Goal: Use online tool/utility: Use online tool/utility

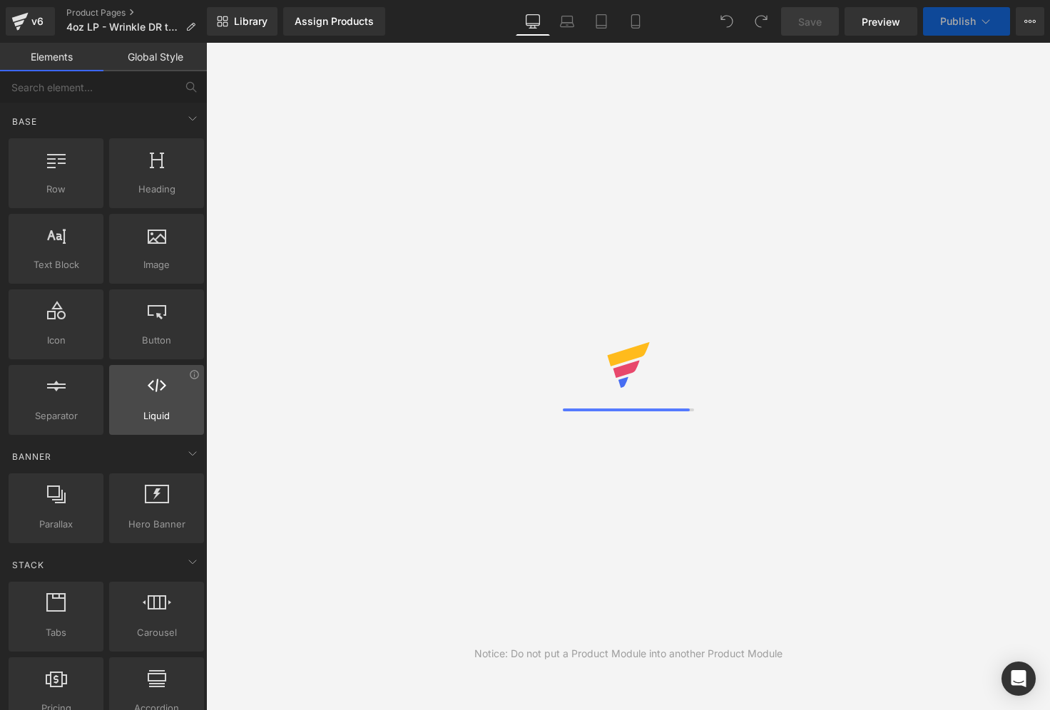
click at [146, 395] on div at bounding box center [156, 393] width 86 height 32
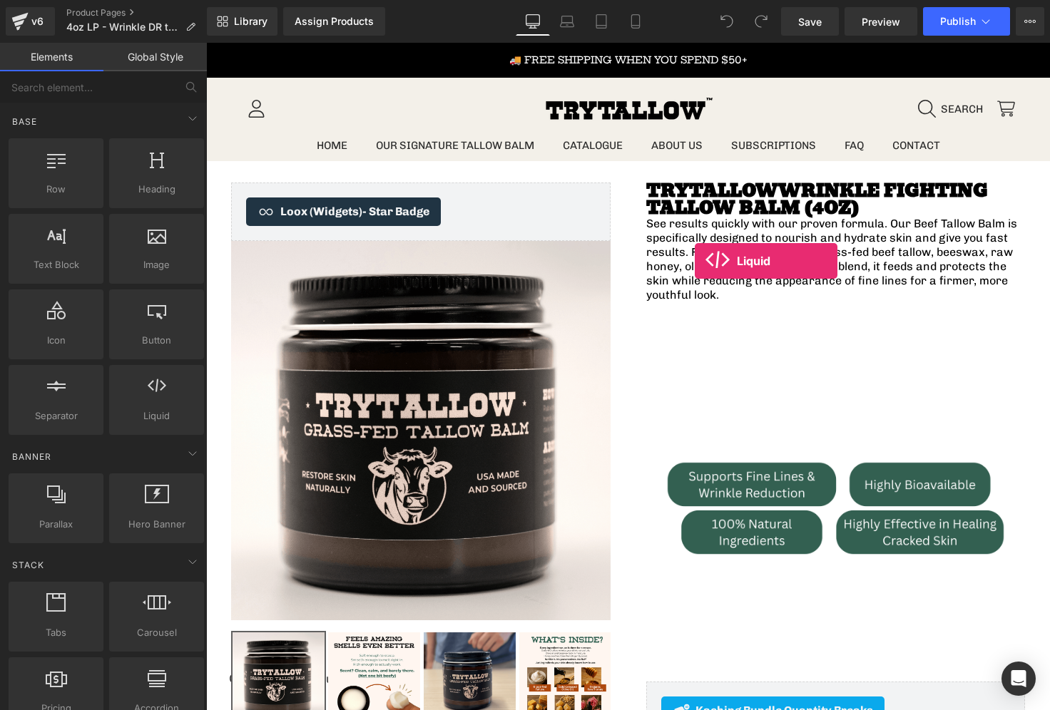
drag, startPoint x: 349, startPoint y: 442, endPoint x: 620, endPoint y: 275, distance: 318.8
click at [629, 16] on icon at bounding box center [635, 21] width 14 height 14
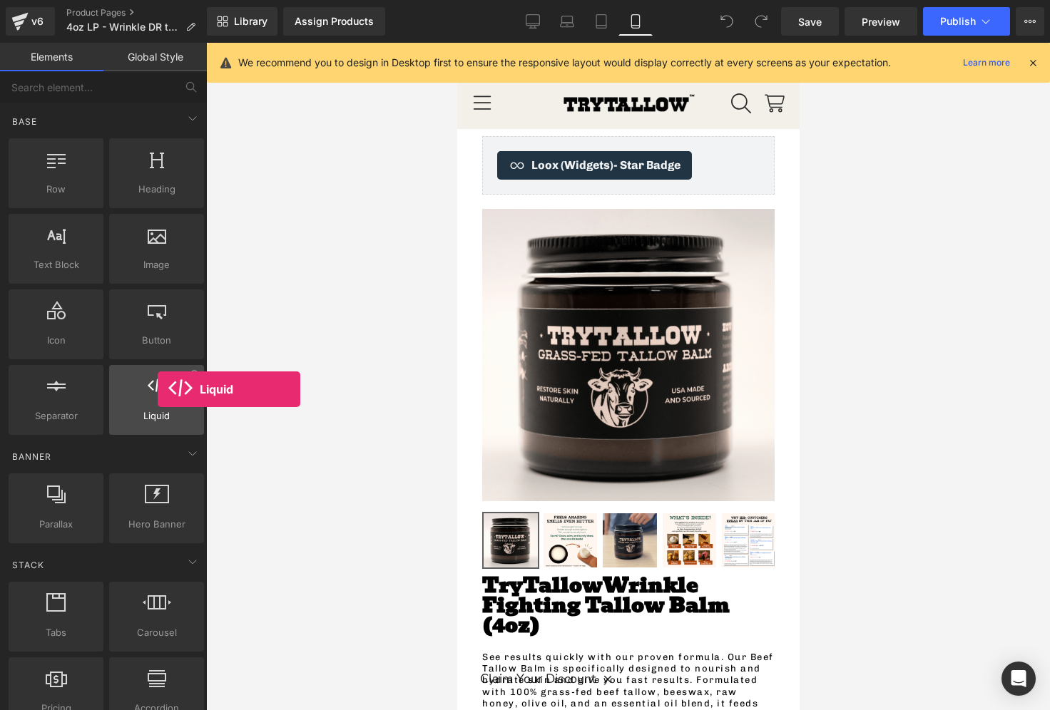
click at [158, 389] on icon at bounding box center [157, 386] width 19 height 19
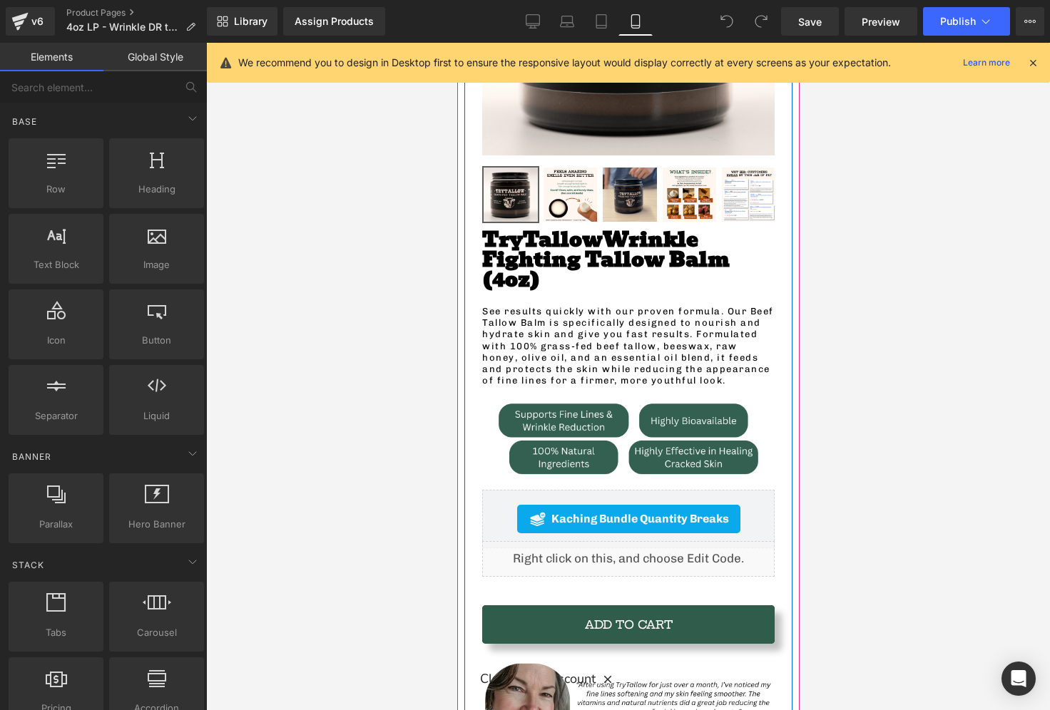
scroll to position [429, 0]
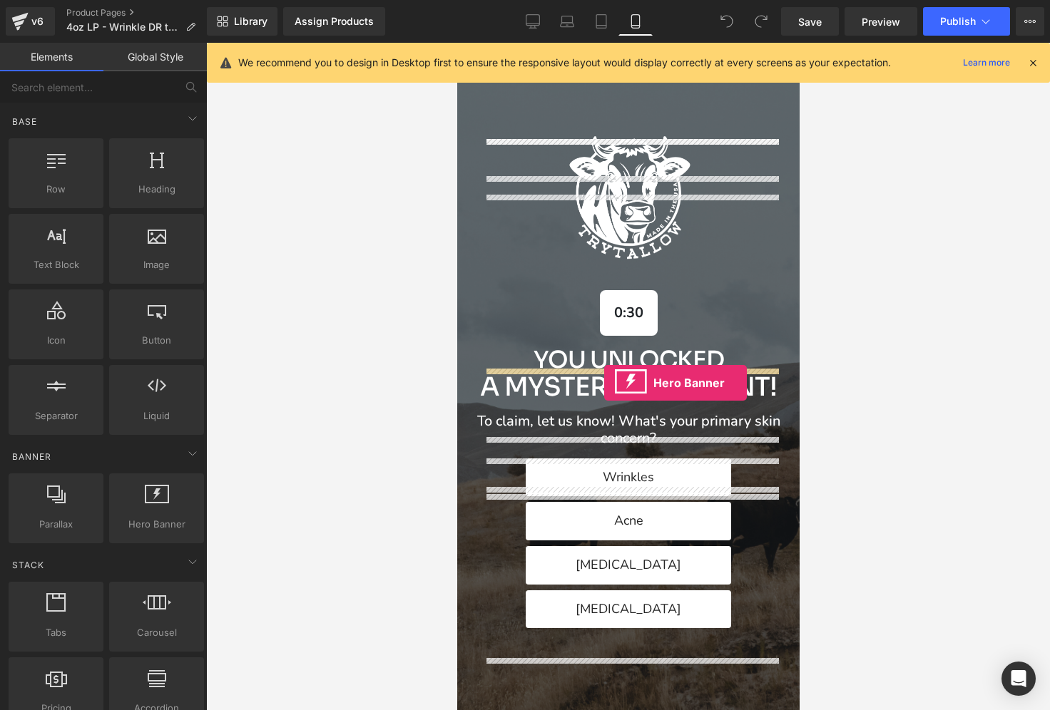
drag, startPoint x: 605, startPoint y: 544, endPoint x: 603, endPoint y: 383, distance: 161.2
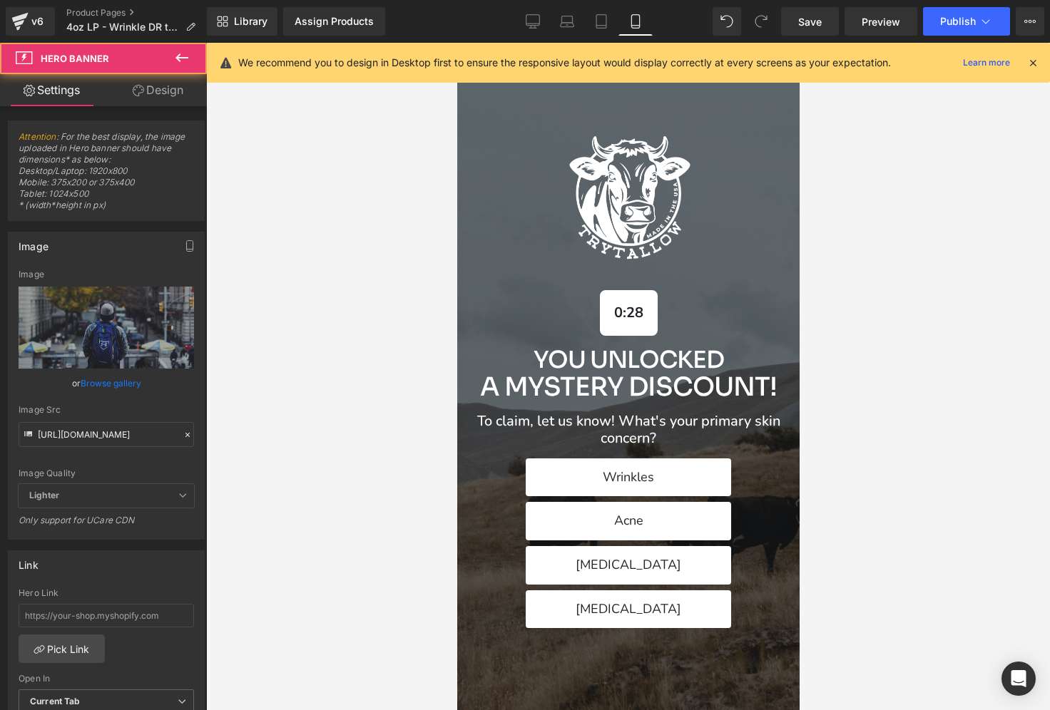
scroll to position [0, 0]
click at [1033, 58] on icon at bounding box center [1032, 62] width 13 height 13
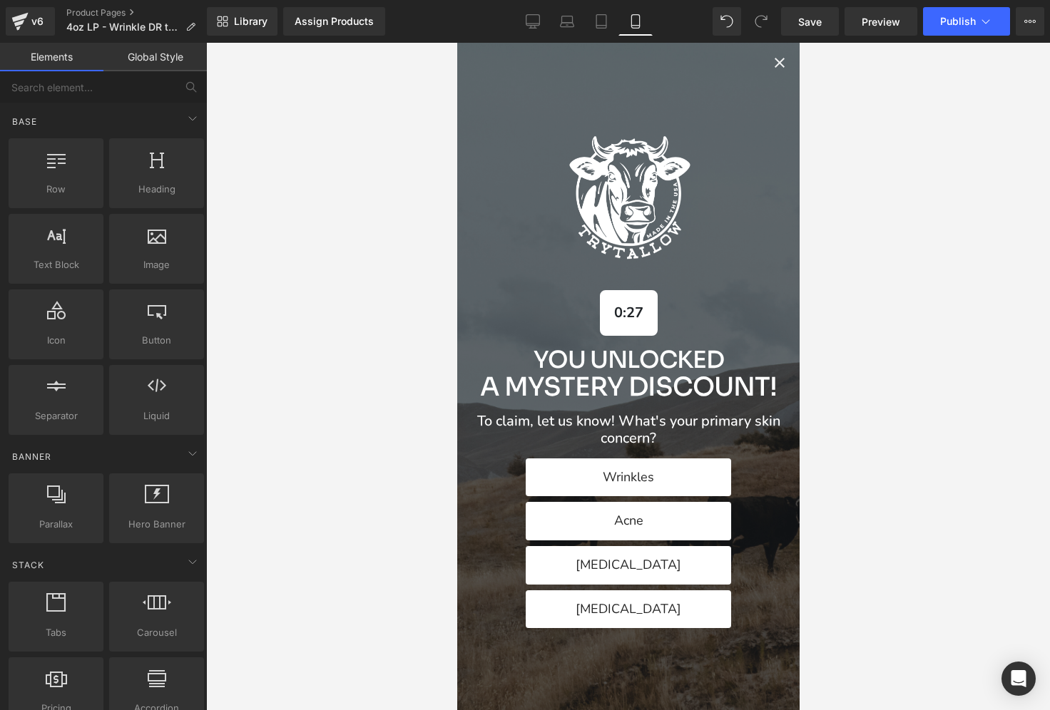
click at [784, 58] on icon "Close popup" at bounding box center [778, 62] width 17 height 17
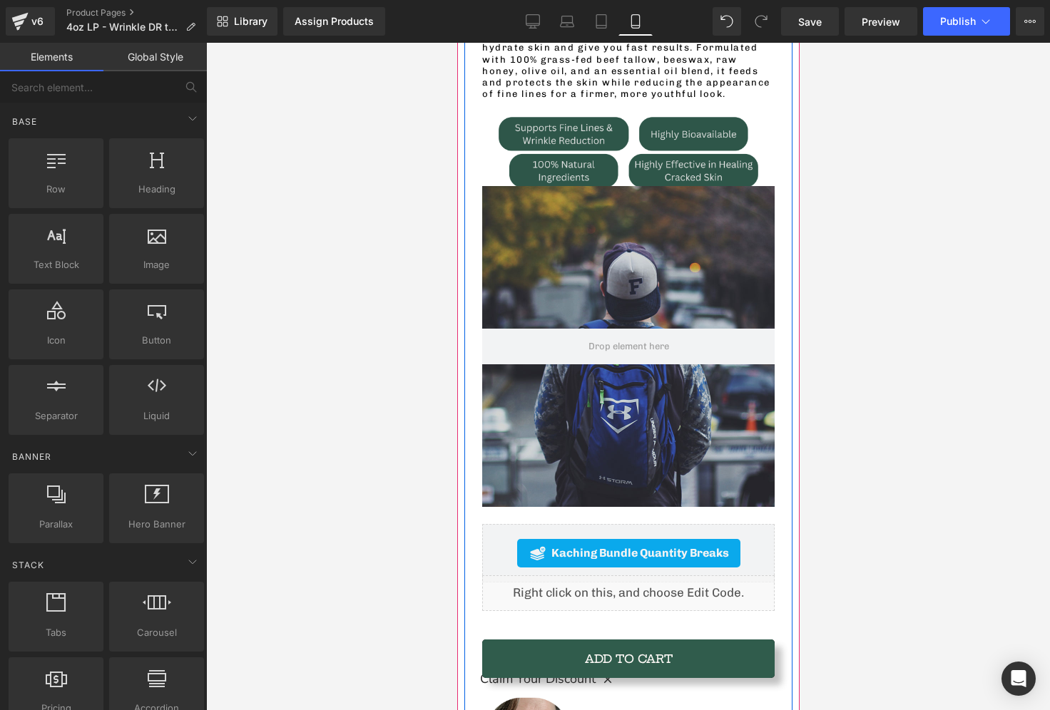
scroll to position [691, 0]
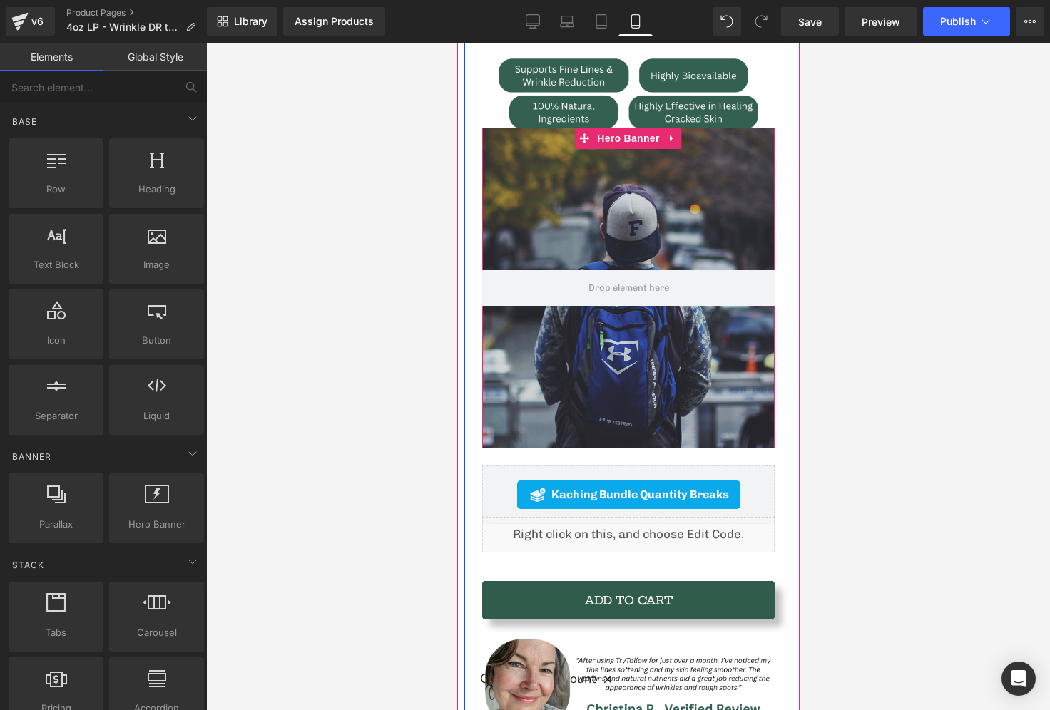
click at [655, 153] on div at bounding box center [627, 288] width 292 height 321
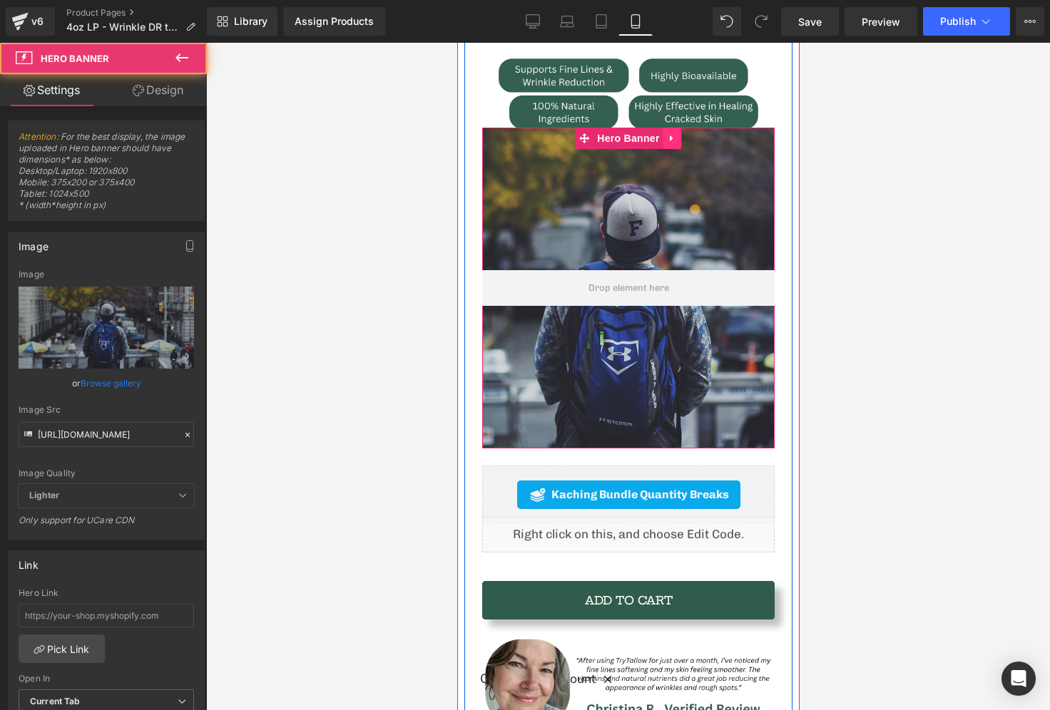
click at [671, 135] on icon at bounding box center [670, 138] width 3 height 6
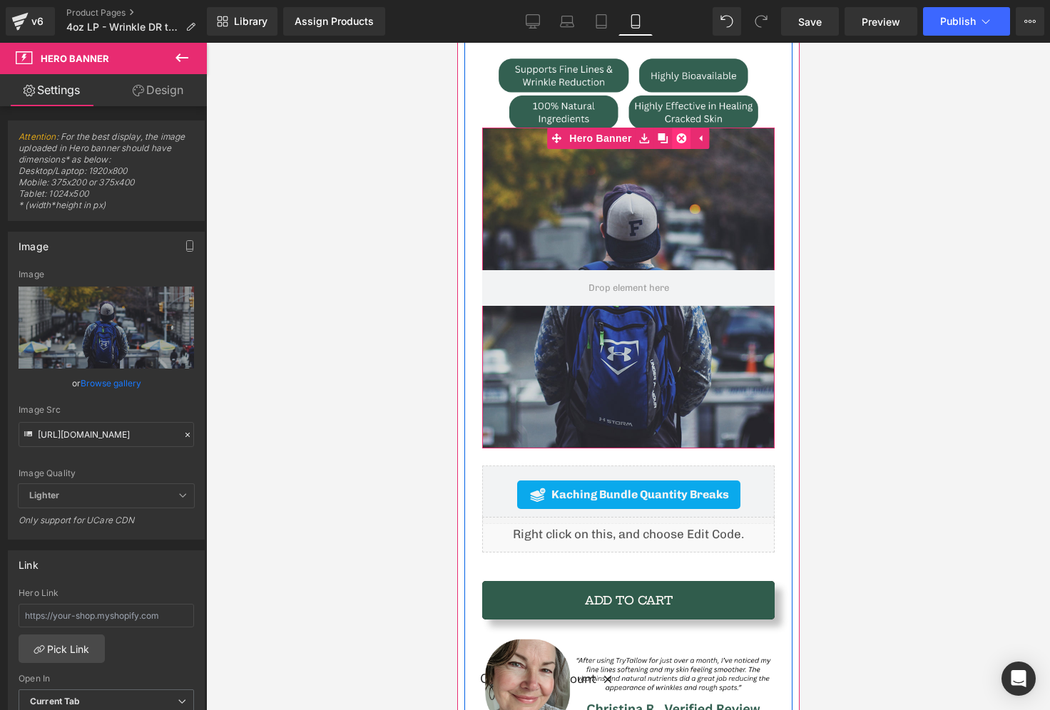
click at [672, 128] on link at bounding box center [681, 138] width 19 height 21
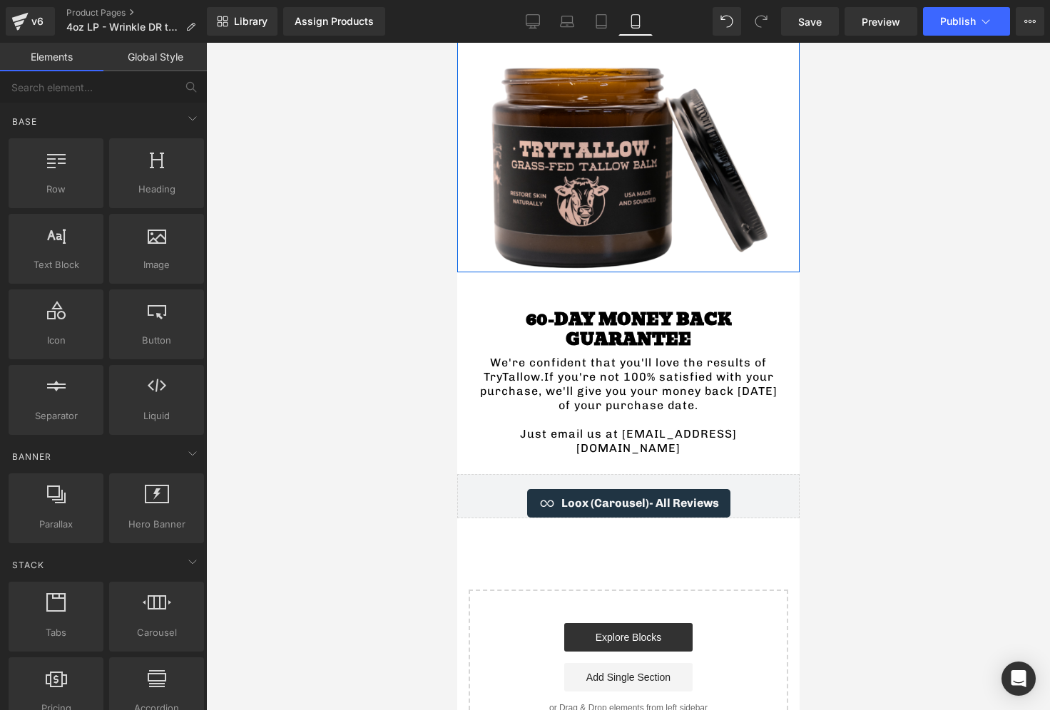
scroll to position [4802, 0]
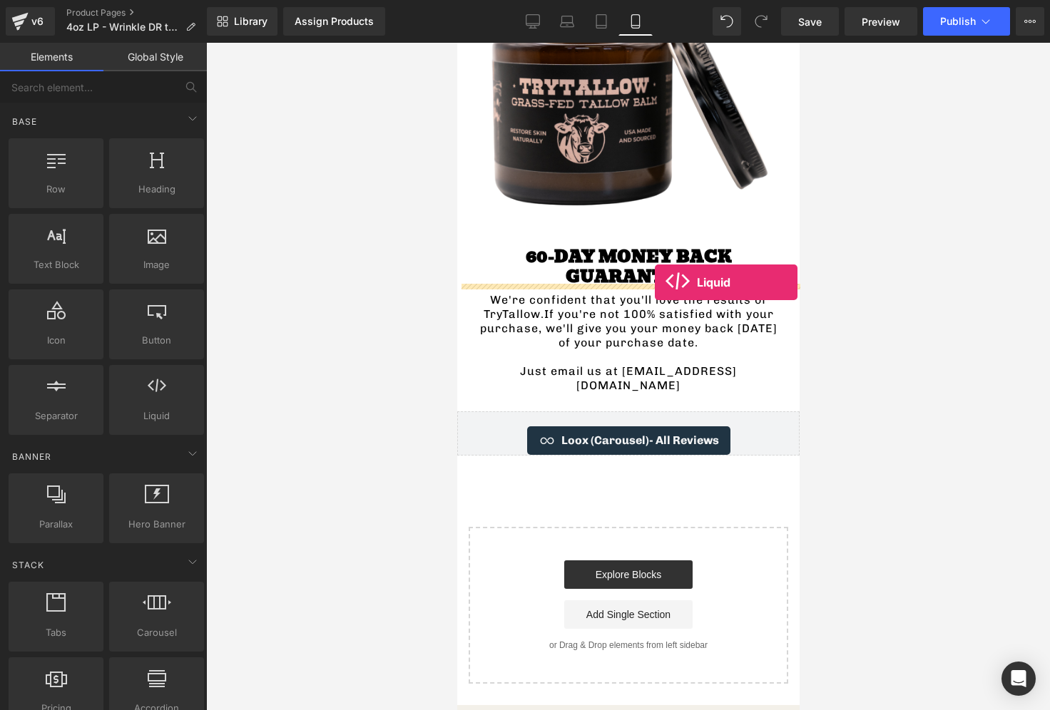
drag, startPoint x: 623, startPoint y: 440, endPoint x: 654, endPoint y: 282, distance: 160.7
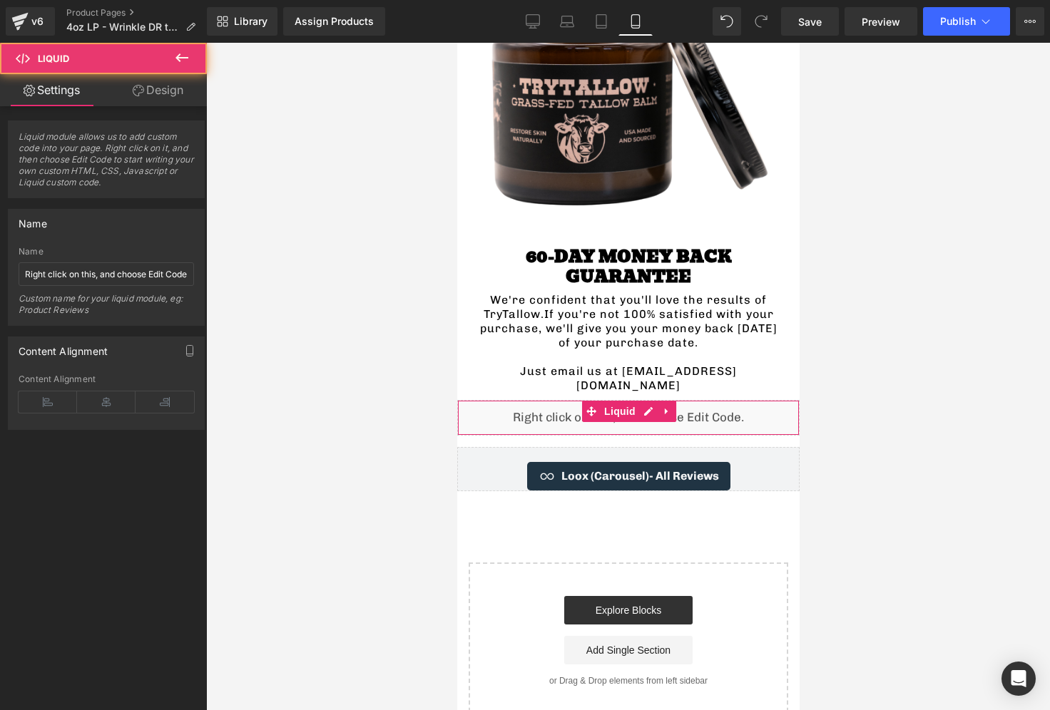
click at [626, 400] on div "Liquid" at bounding box center [627, 418] width 342 height 36
click at [644, 400] on div "Liquid" at bounding box center [627, 418] width 342 height 36
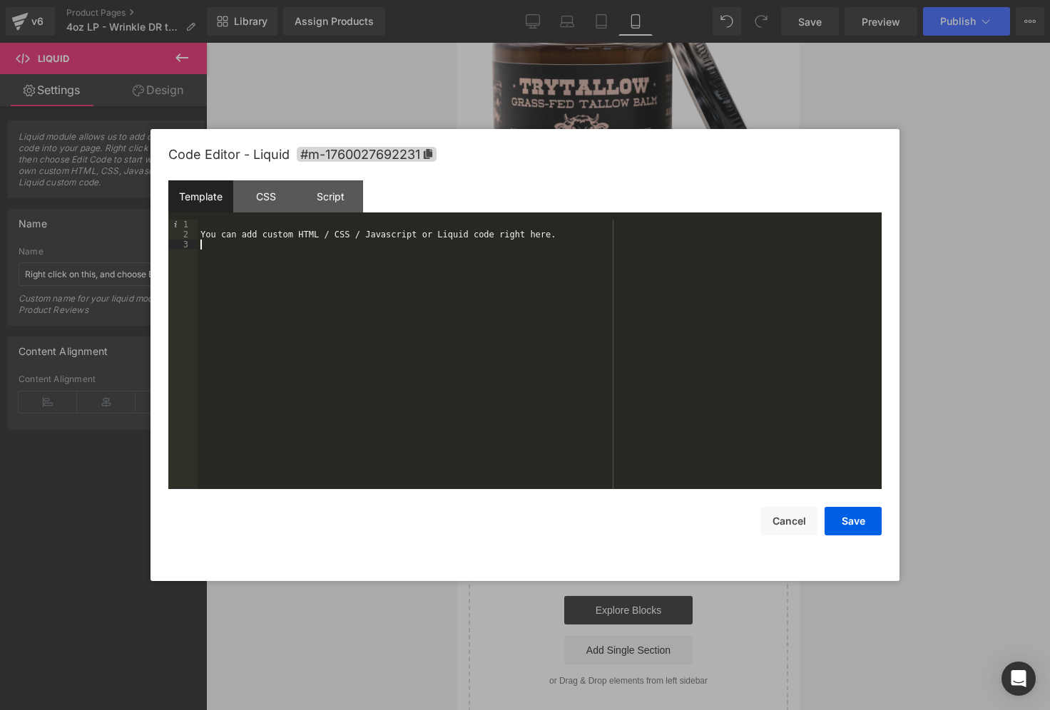
click at [511, 278] on div "You can add custom HTML / CSS / Javascript or Liquid code right here." at bounding box center [540, 365] width 684 height 290
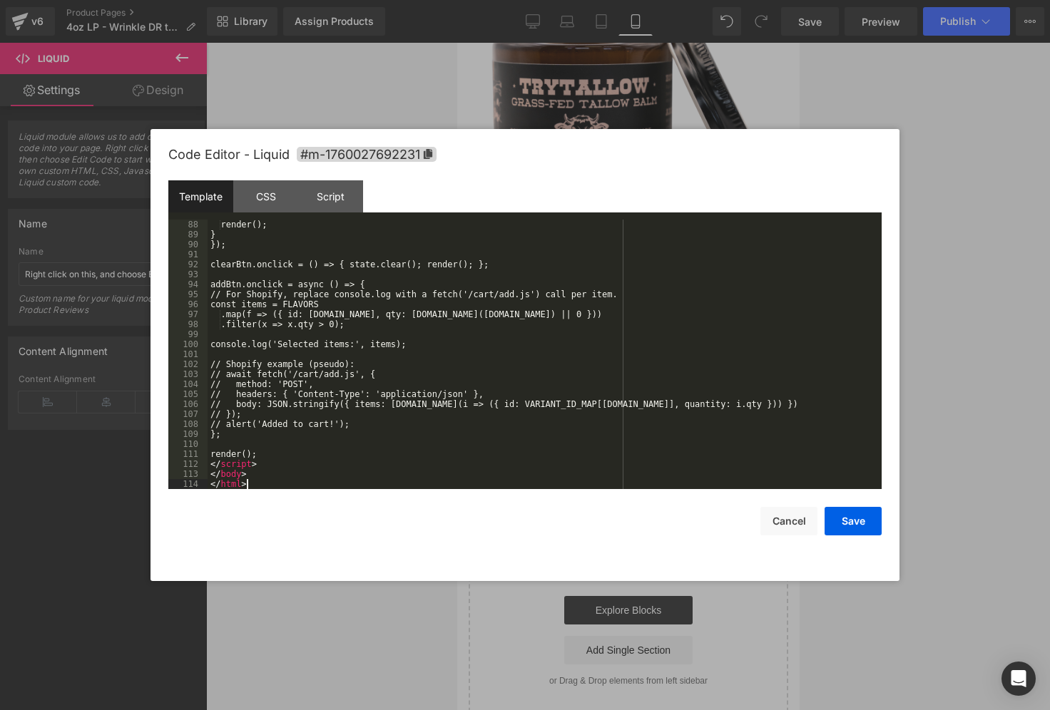
scroll to position [889, 0]
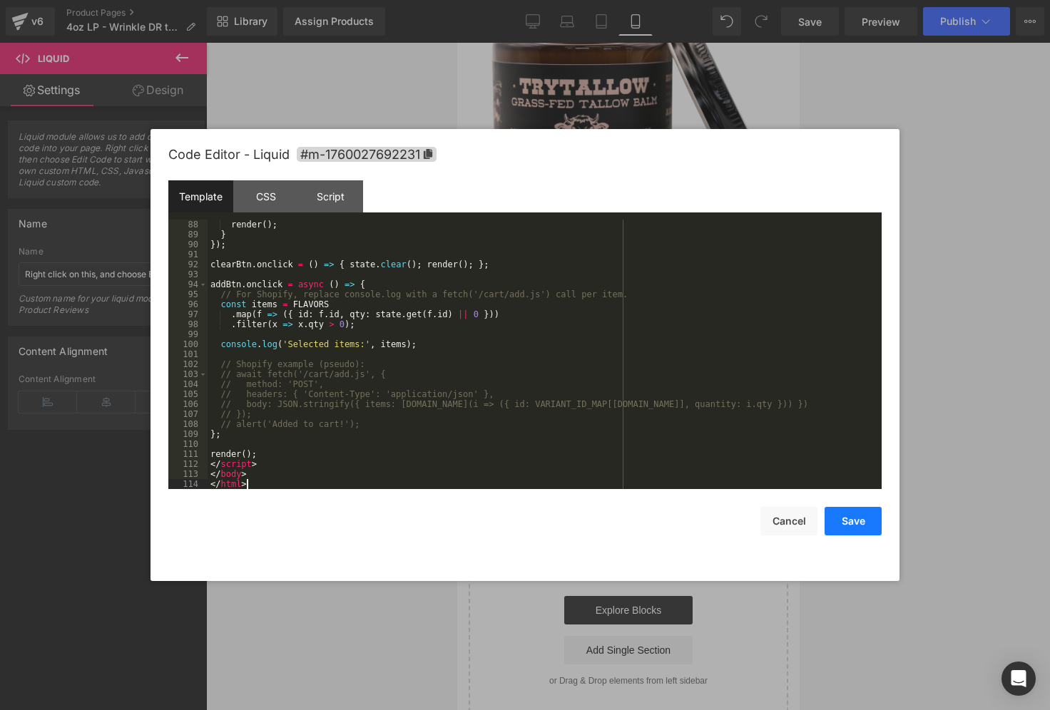
click at [844, 511] on button "Save" at bounding box center [852, 521] width 57 height 29
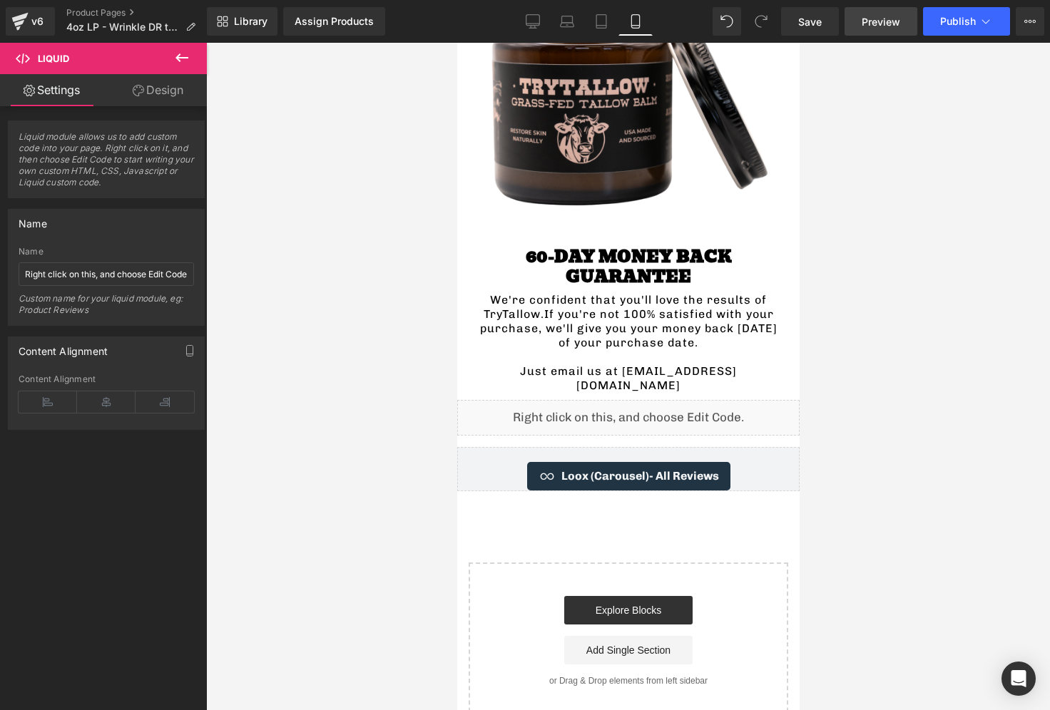
click at [805, 21] on span "Save" at bounding box center [810, 21] width 24 height 15
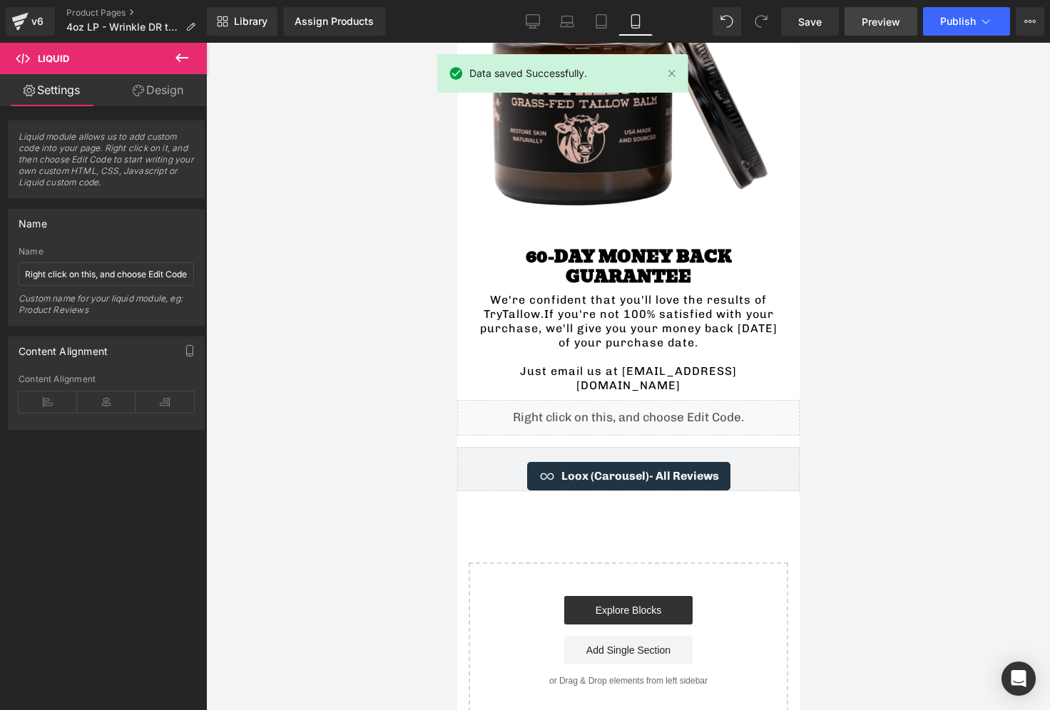
click at [879, 19] on span "Preview" at bounding box center [880, 21] width 39 height 15
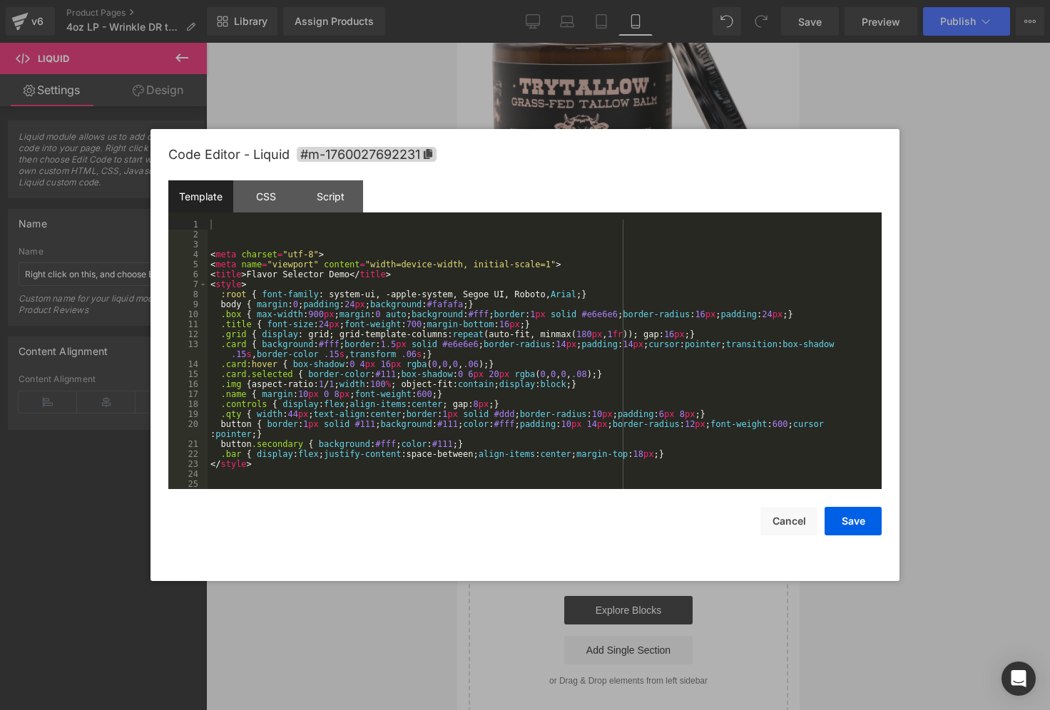
click at [648, 400] on div "Liquid" at bounding box center [627, 418] width 342 height 36
click at [300, 281] on div "< meta charset = "utf-8" > < meta name = "viewport" content = "width=device-wid…" at bounding box center [542, 365] width 668 height 290
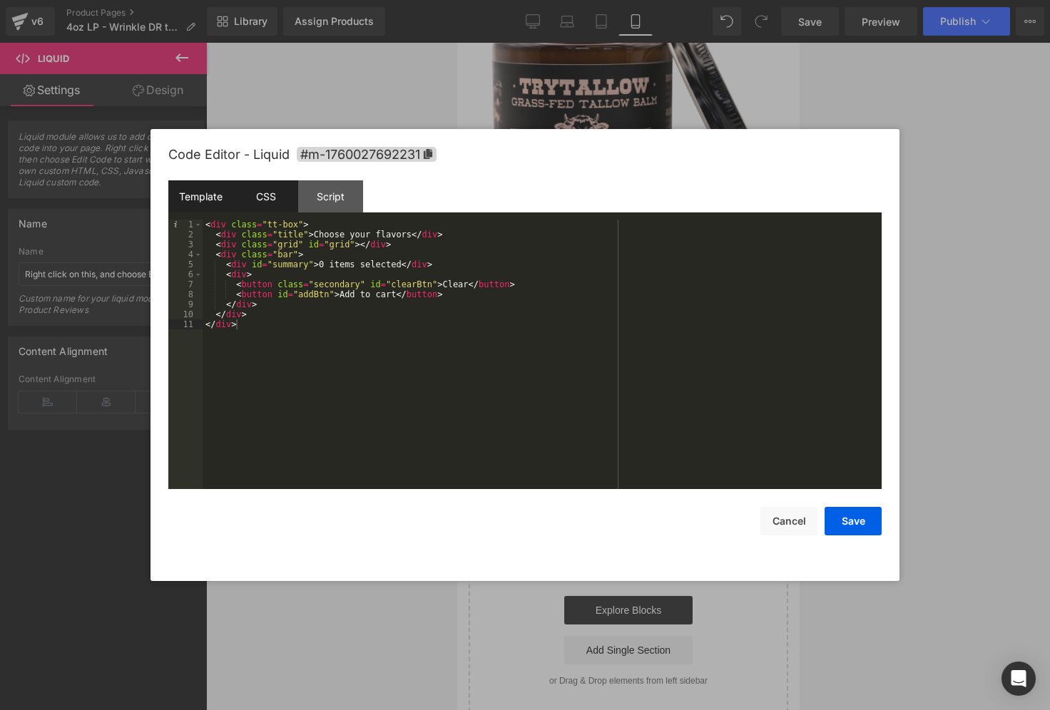
click at [271, 205] on div "CSS" at bounding box center [265, 196] width 65 height 32
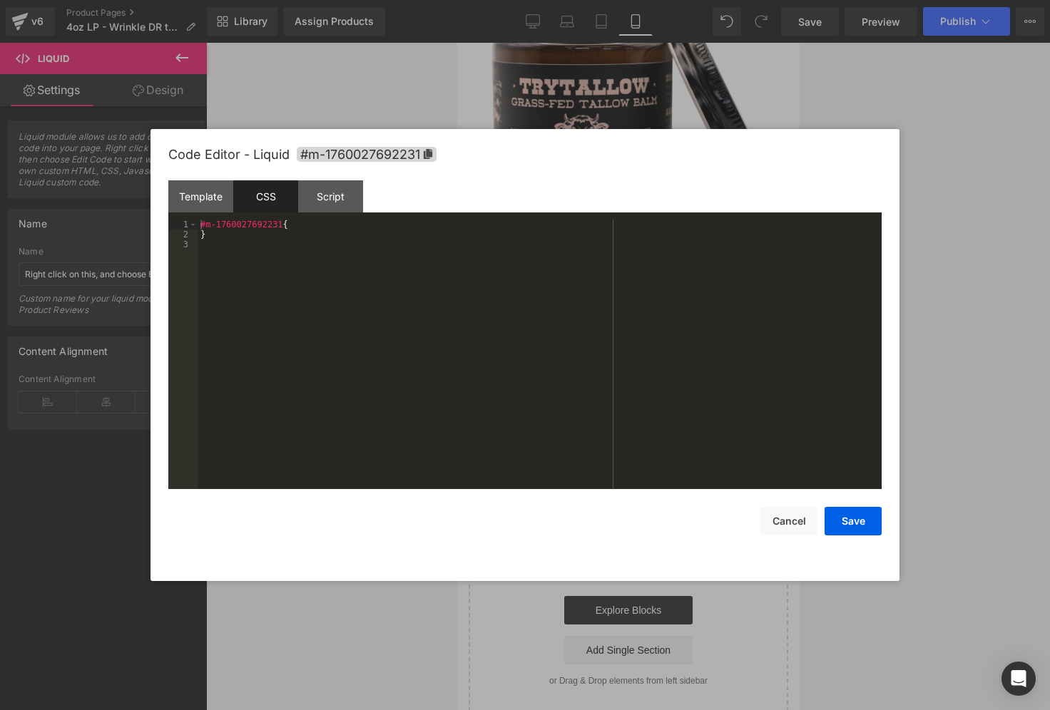
click at [291, 269] on div "#m-1760027692231 { }" at bounding box center [540, 365] width 684 height 290
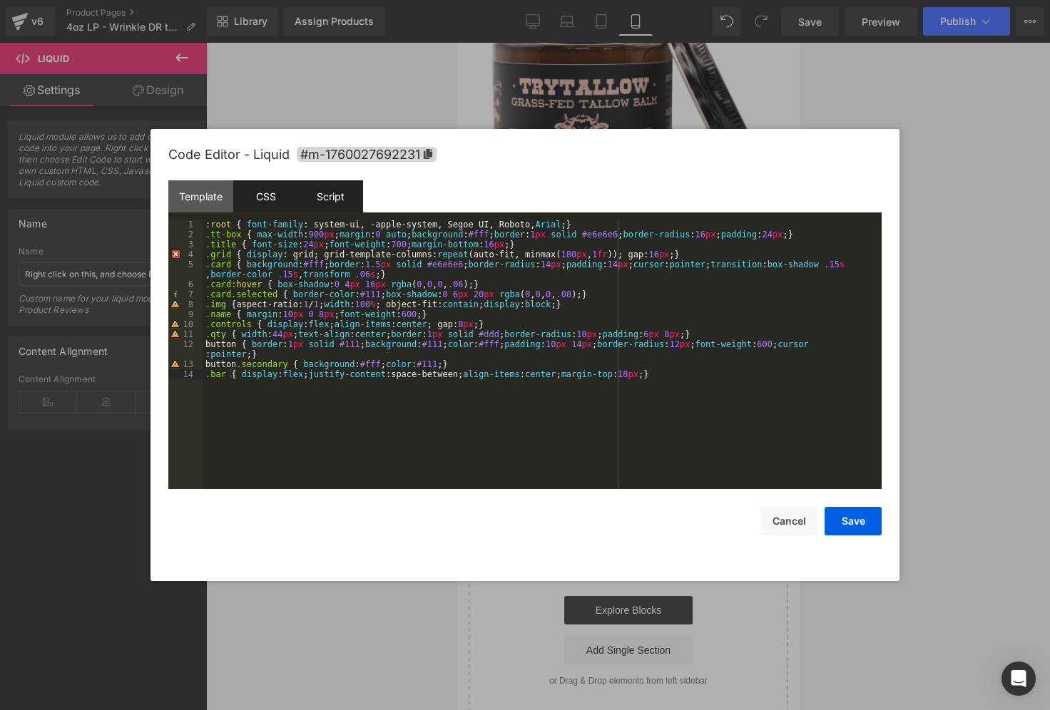
click at [313, 189] on div "Script" at bounding box center [330, 196] width 65 height 32
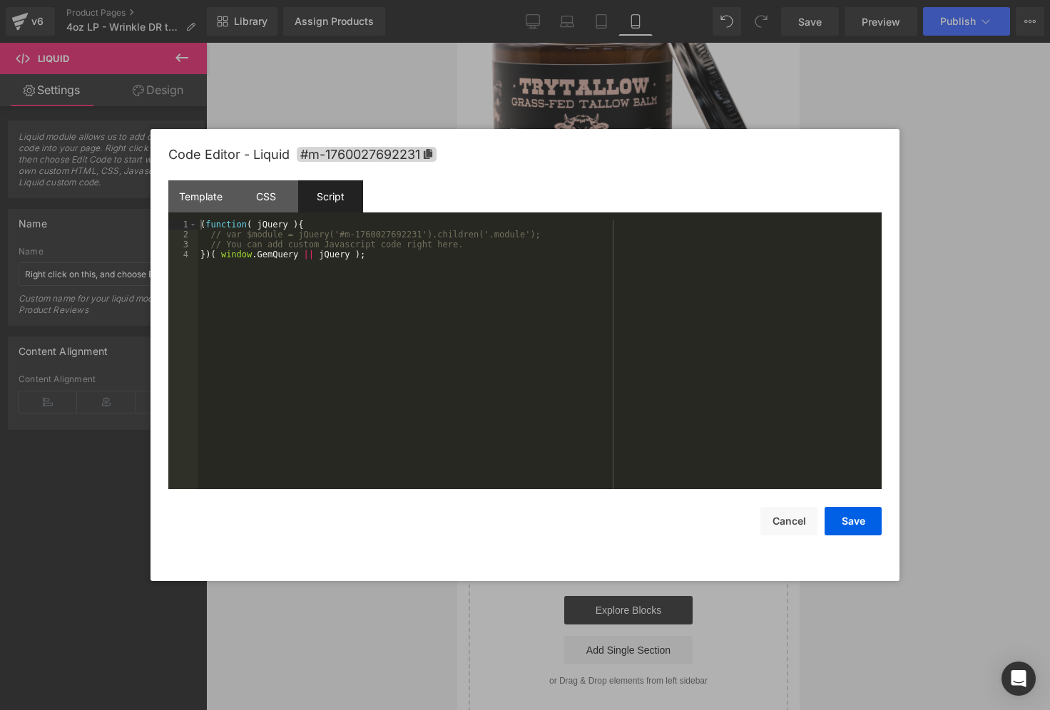
click at [296, 240] on div "( function ( jQuery ) { // var $module = jQuery('#m-1760027692231').children('.…" at bounding box center [540, 365] width 684 height 290
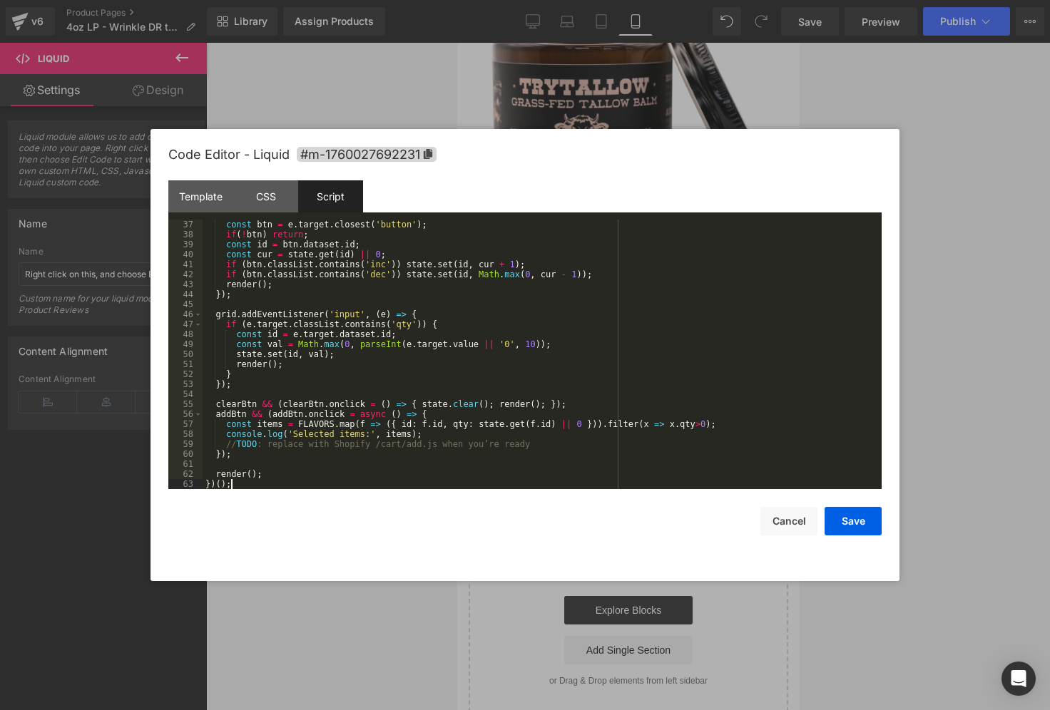
scroll to position [359, 0]
click at [860, 528] on button "Save" at bounding box center [852, 521] width 57 height 29
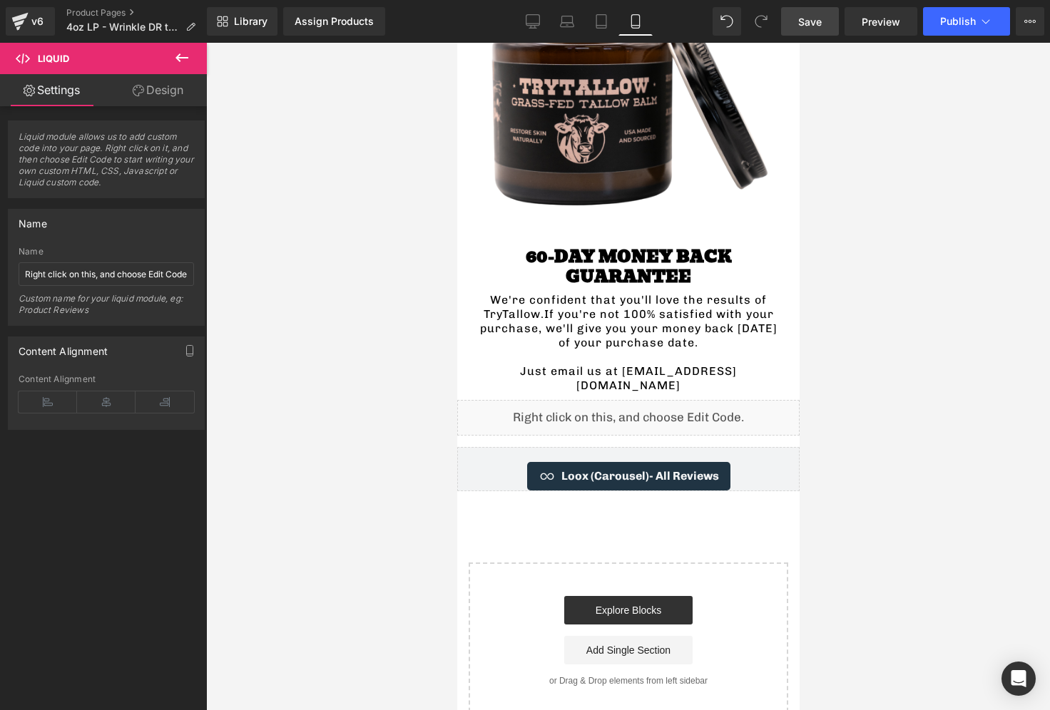
click at [811, 20] on span "Save" at bounding box center [810, 21] width 24 height 15
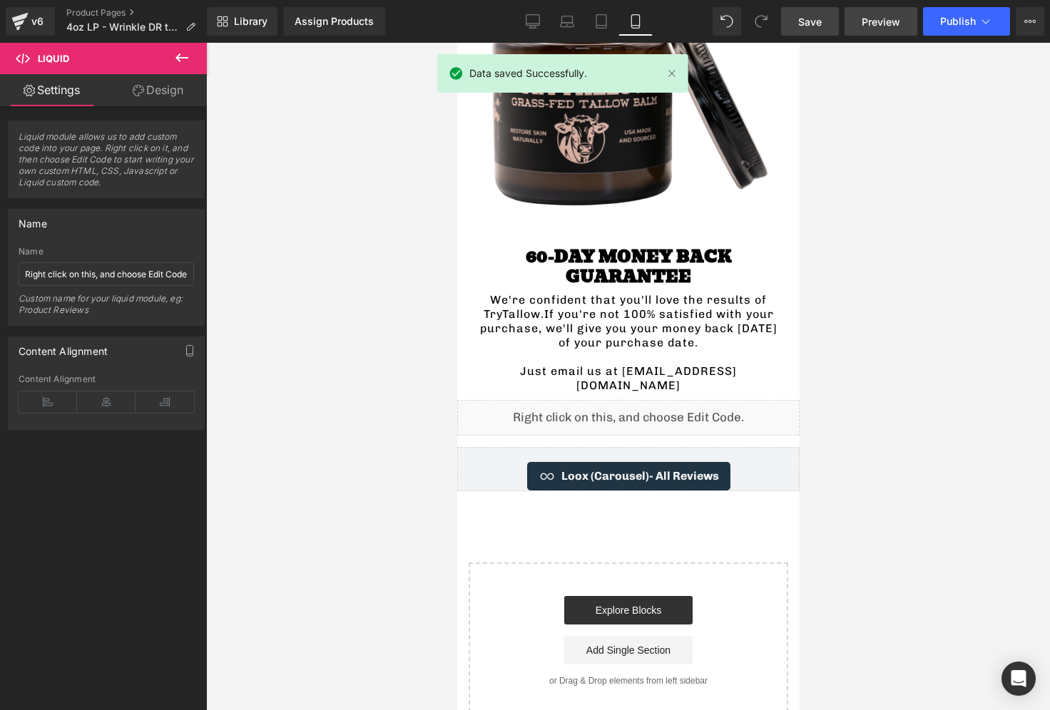
click at [898, 24] on span "Preview" at bounding box center [880, 21] width 39 height 15
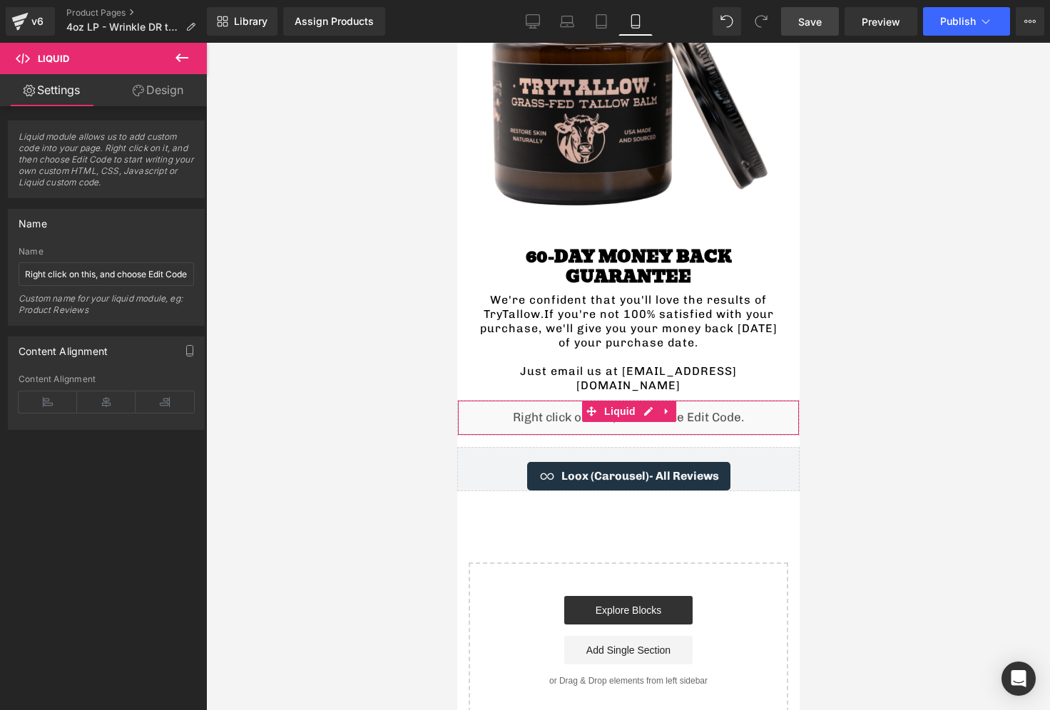
click at [526, 400] on div "Liquid" at bounding box center [627, 418] width 342 height 36
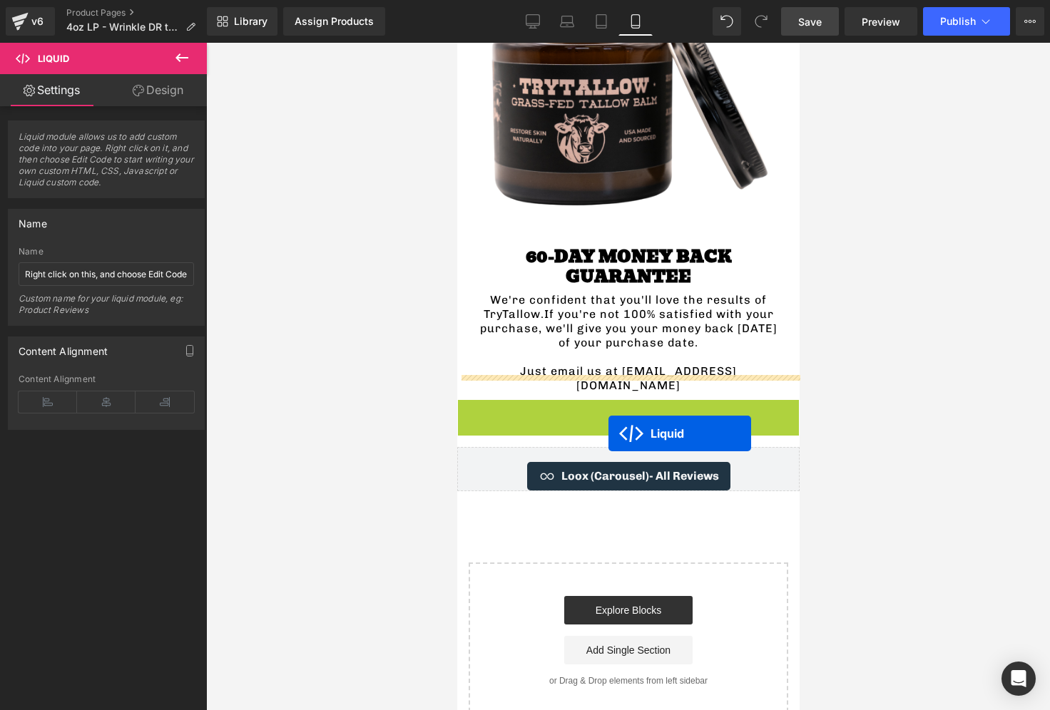
drag, startPoint x: 595, startPoint y: 297, endPoint x: 608, endPoint y: 432, distance: 135.4
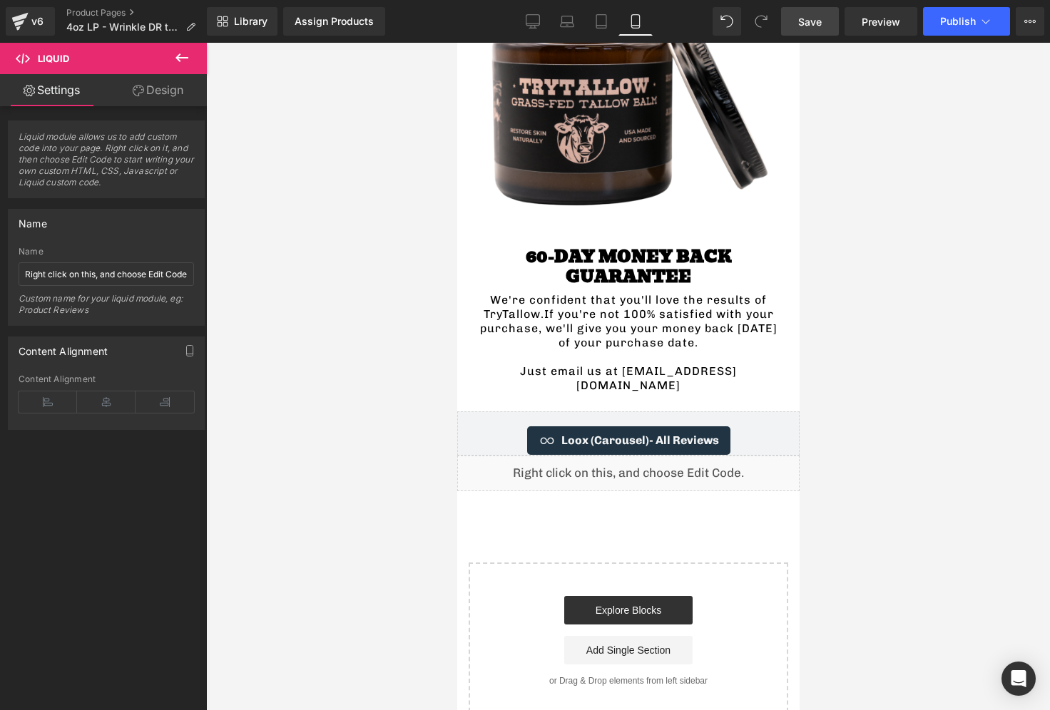
click at [828, 29] on link "Save" at bounding box center [810, 21] width 58 height 29
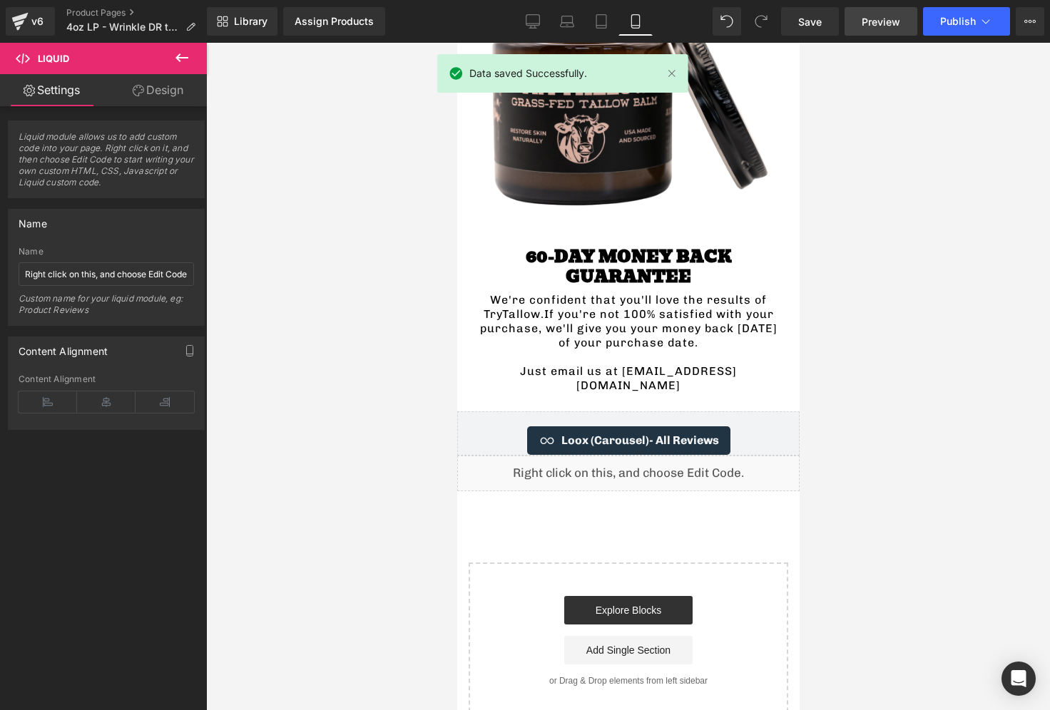
click at [871, 28] on span "Preview" at bounding box center [880, 21] width 39 height 15
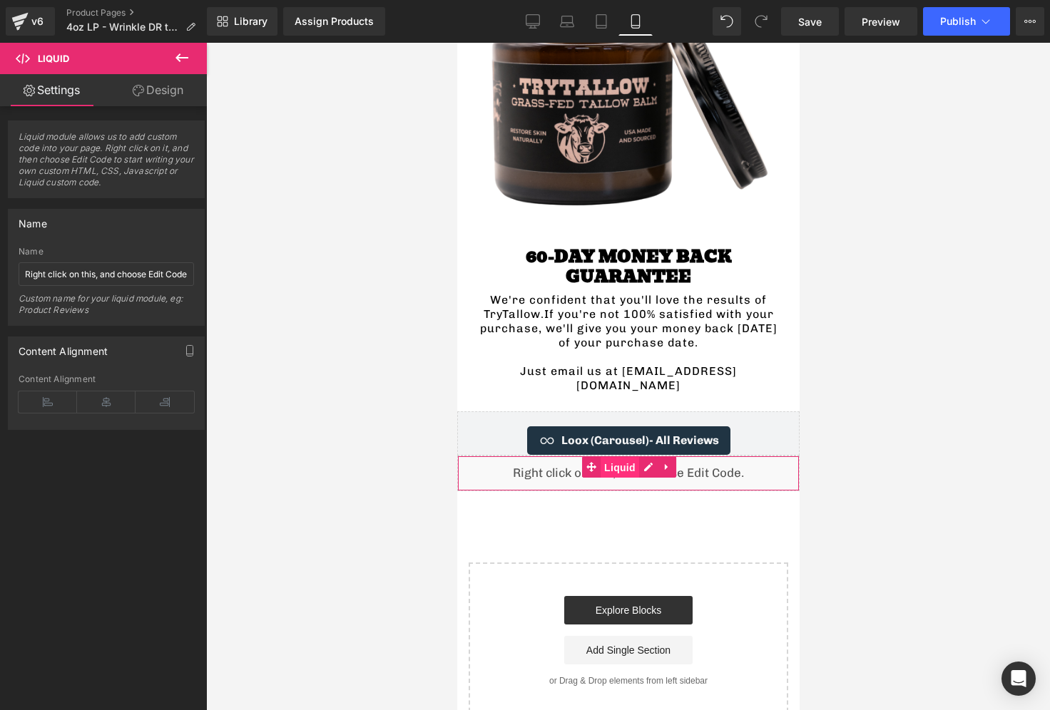
click at [610, 457] on span "Liquid" at bounding box center [619, 467] width 39 height 21
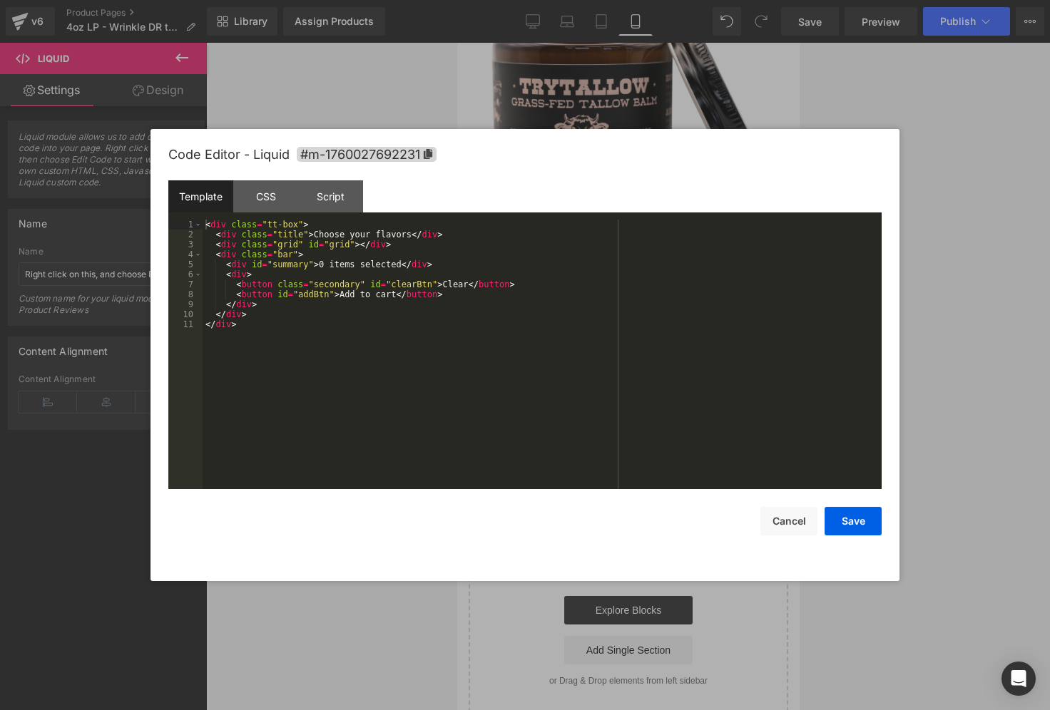
click at [650, 456] on div "Liquid" at bounding box center [627, 474] width 342 height 36
click at [295, 285] on div "< div class = "tt-box" > < div class = "title" > Choose your flavors </ div > <…" at bounding box center [542, 365] width 679 height 290
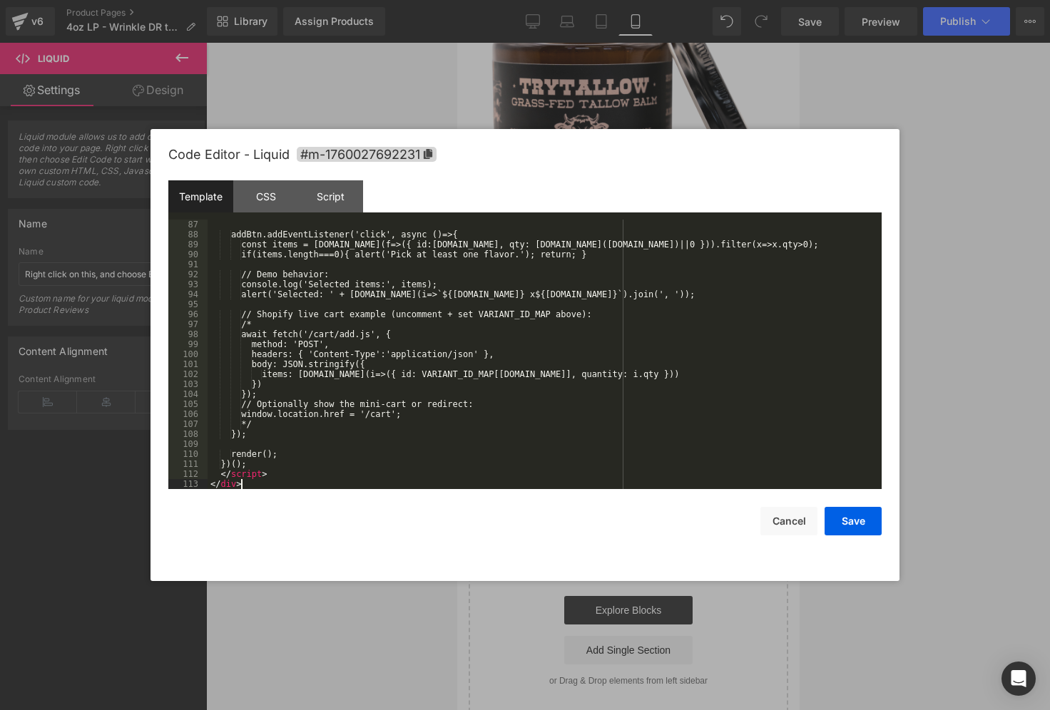
scroll to position [889, 0]
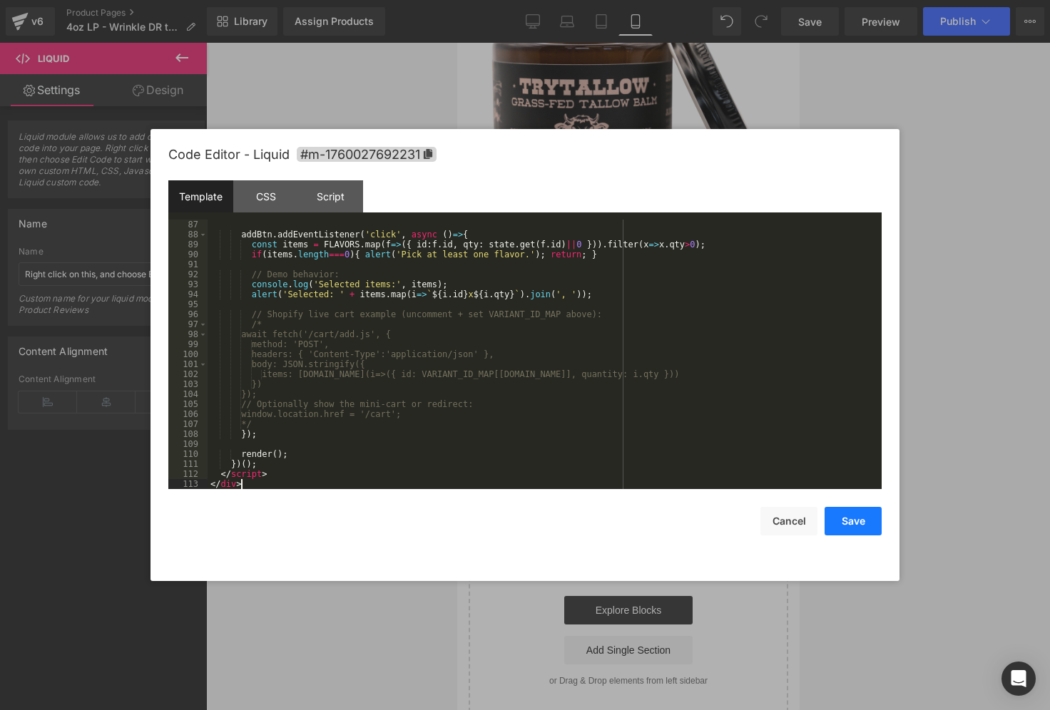
click at [860, 521] on button "Save" at bounding box center [852, 521] width 57 height 29
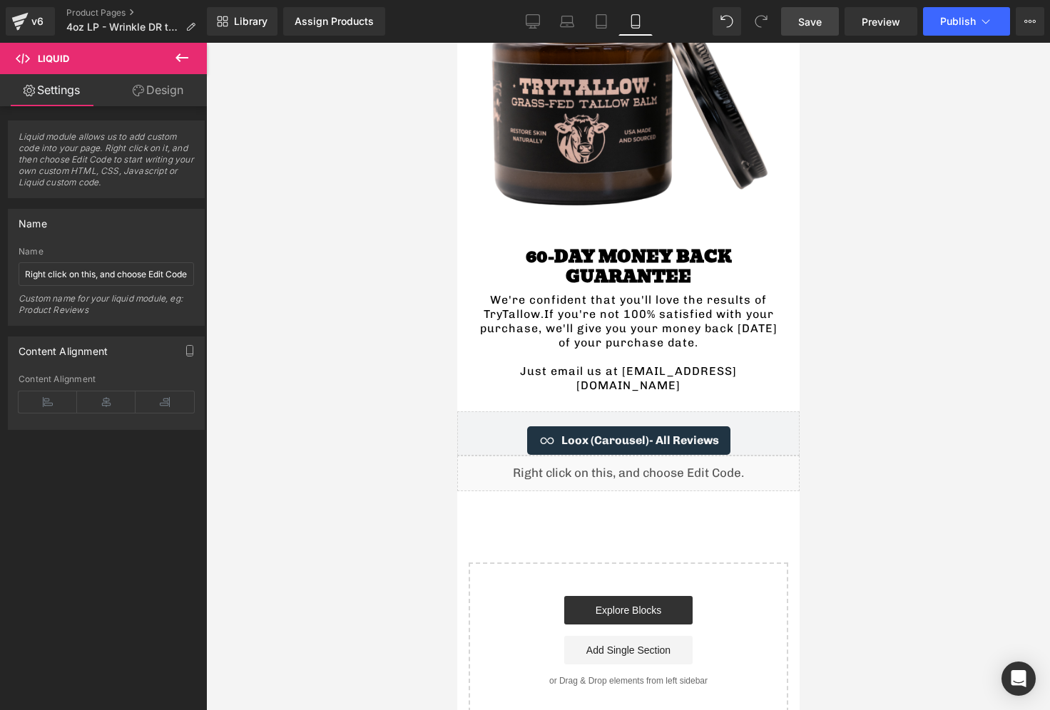
click at [805, 30] on link "Save" at bounding box center [810, 21] width 58 height 29
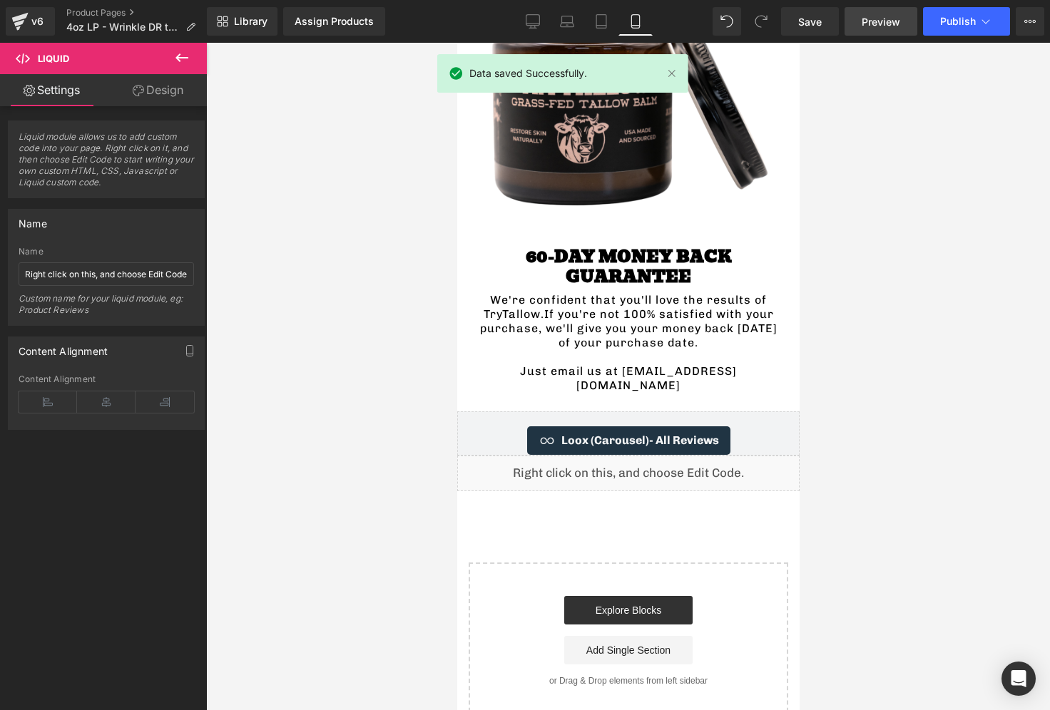
click at [866, 33] on link "Preview" at bounding box center [880, 21] width 73 height 29
